Goal: Transaction & Acquisition: Purchase product/service

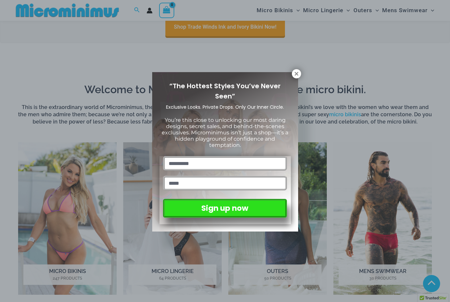
scroll to position [190, 0]
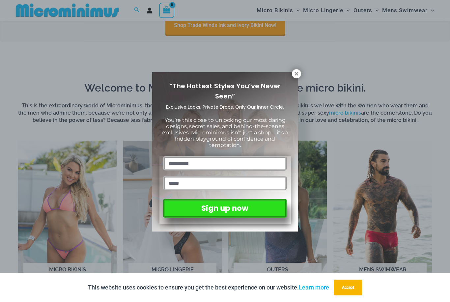
click at [296, 73] on icon at bounding box center [296, 74] width 4 height 4
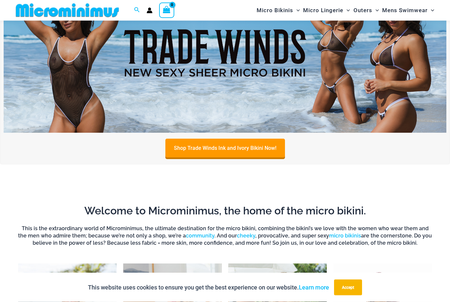
scroll to position [0, 0]
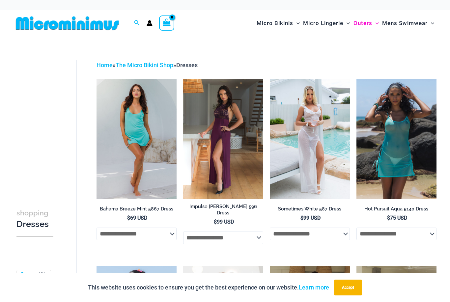
click at [270, 79] on img at bounding box center [270, 79] width 0 height 0
